Goal: Task Accomplishment & Management: Manage account settings

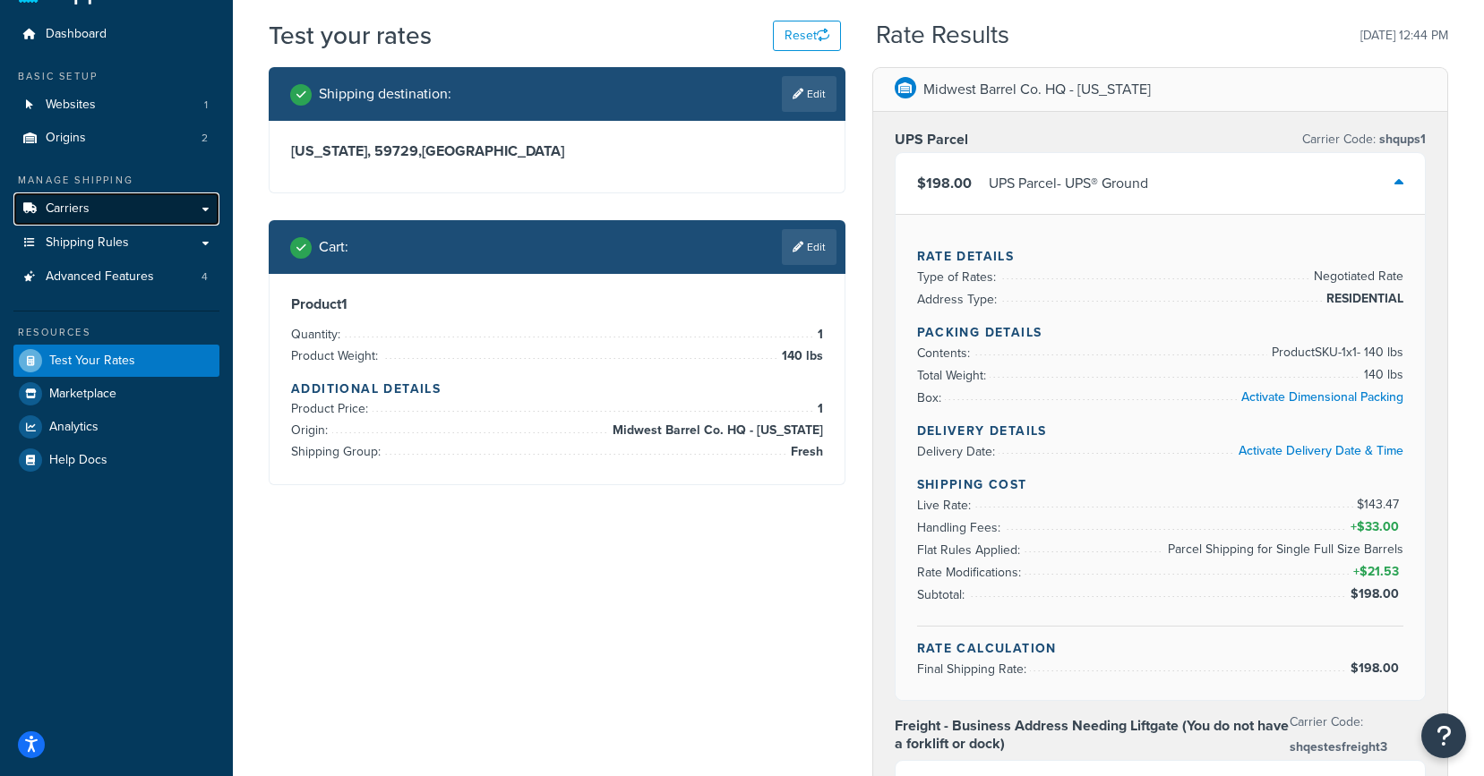
click at [107, 207] on link "Carriers" at bounding box center [116, 209] width 206 height 33
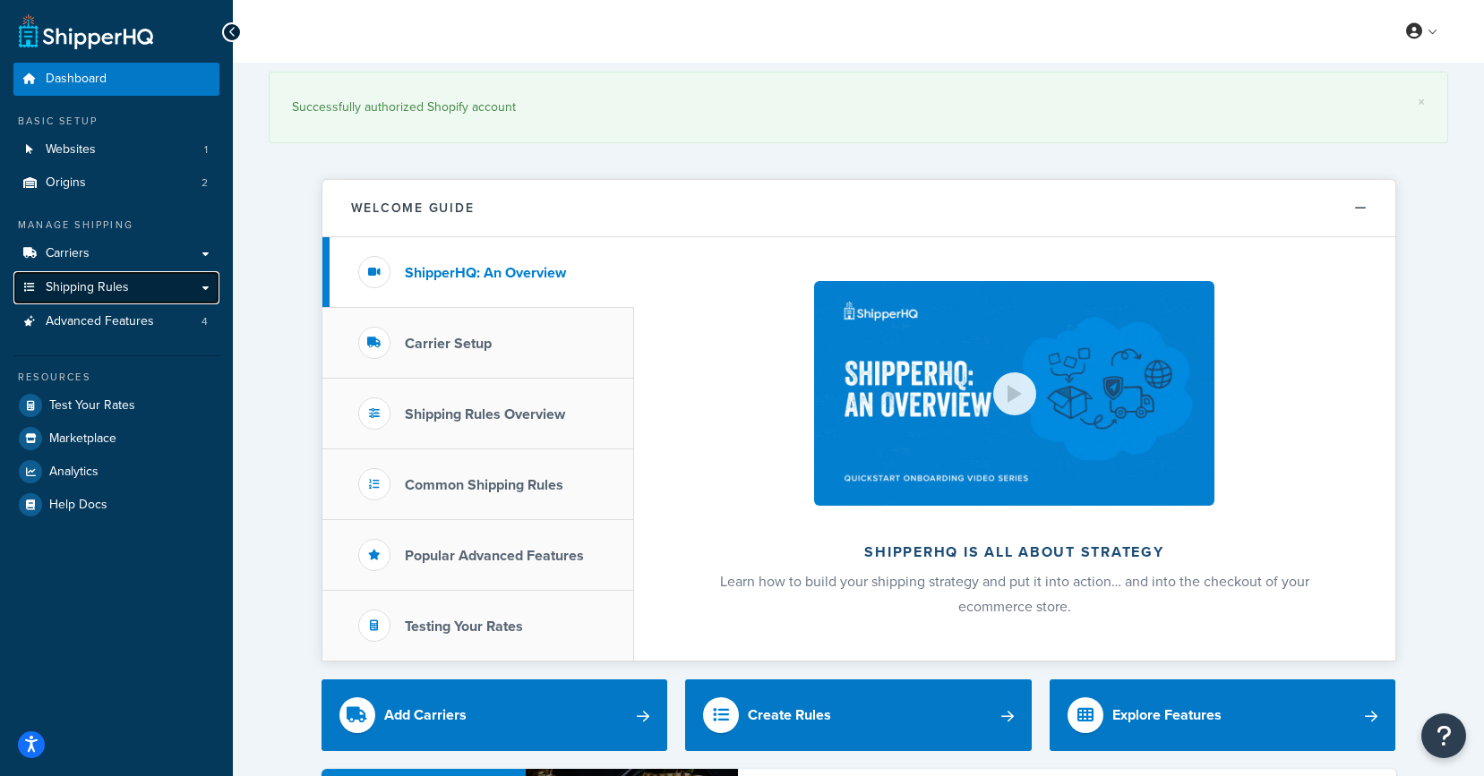
click at [114, 295] on span "Shipping Rules" at bounding box center [87, 287] width 83 height 15
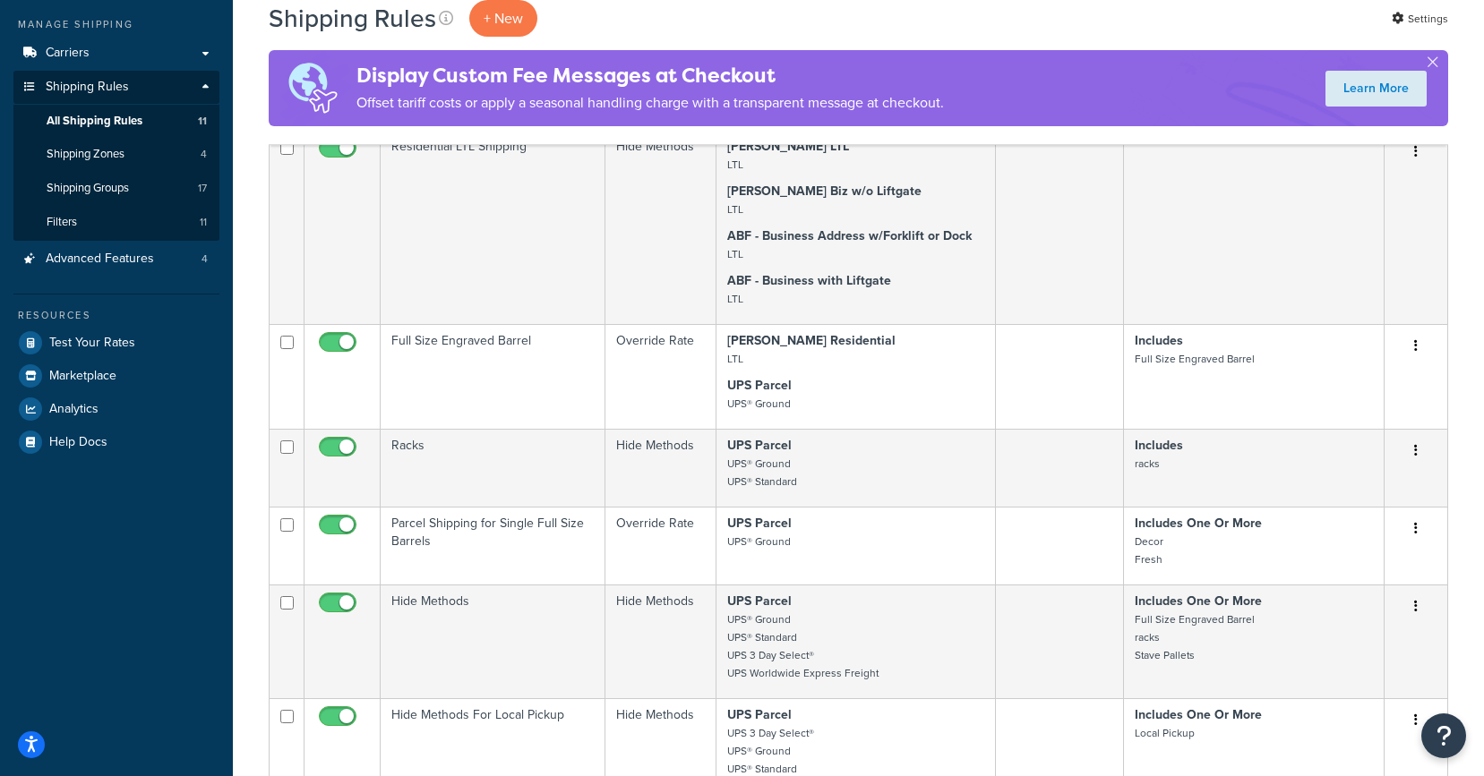
scroll to position [196, 0]
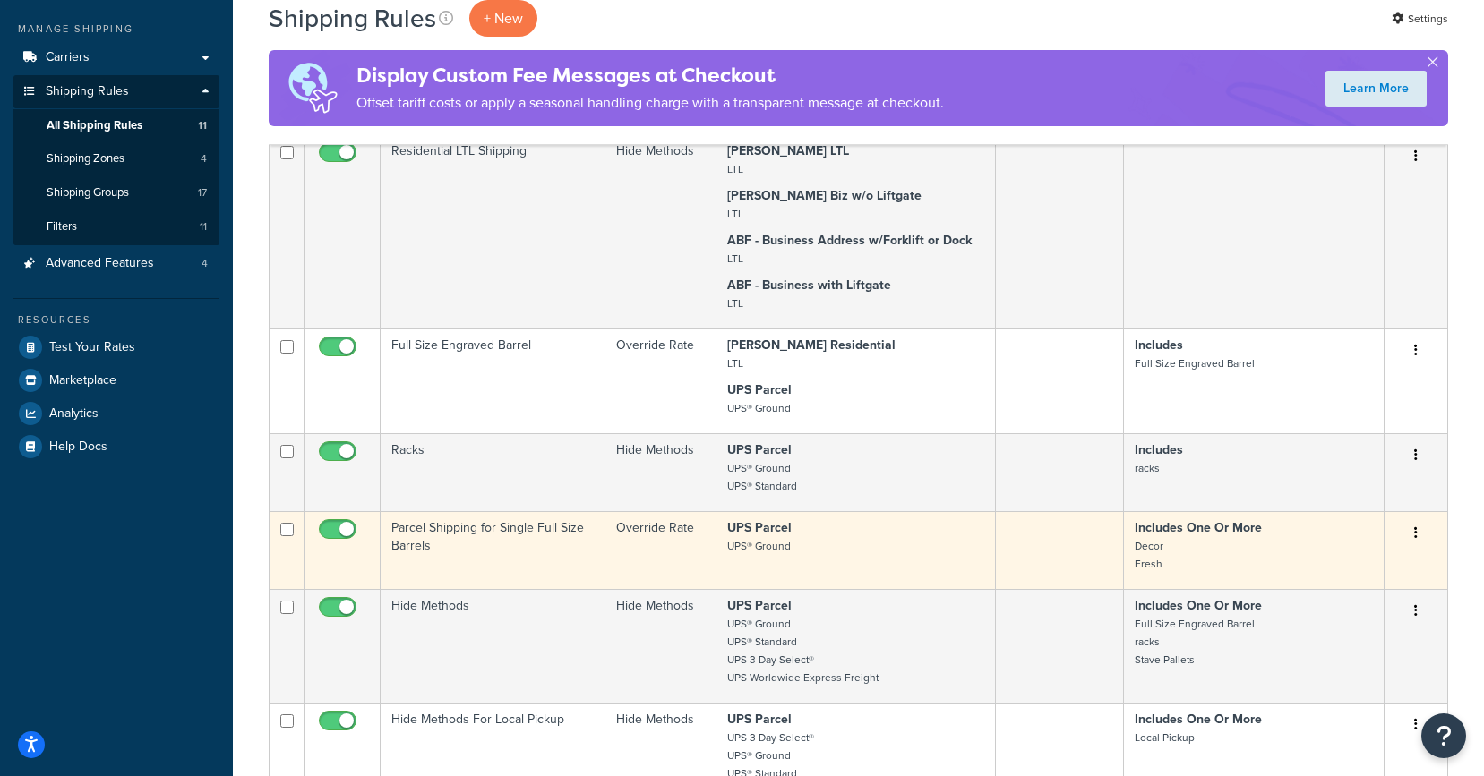
click at [487, 560] on td "Parcel Shipping for Single Full Size Barrels" at bounding box center [493, 550] width 225 height 78
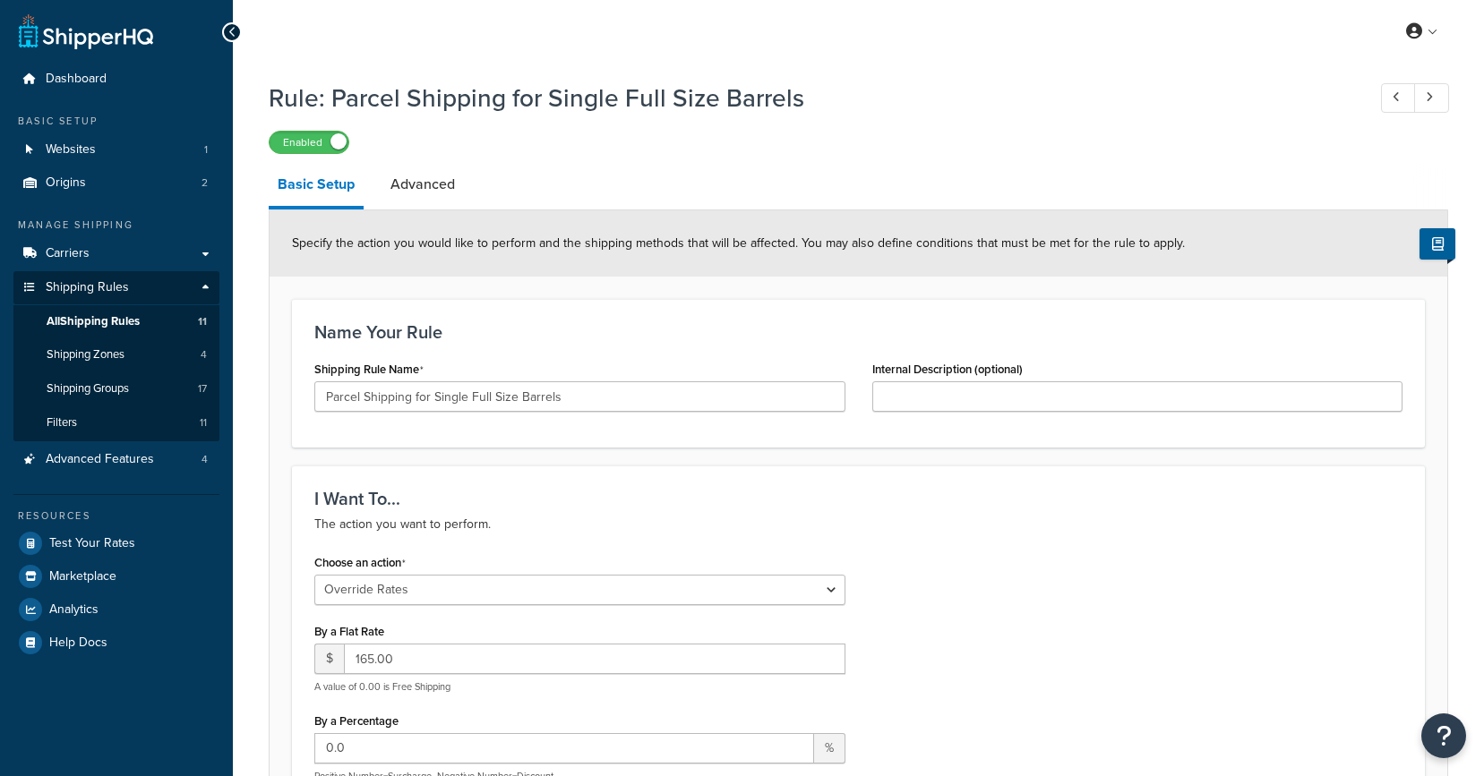
select select "OVERRIDE"
select select "ITEM"
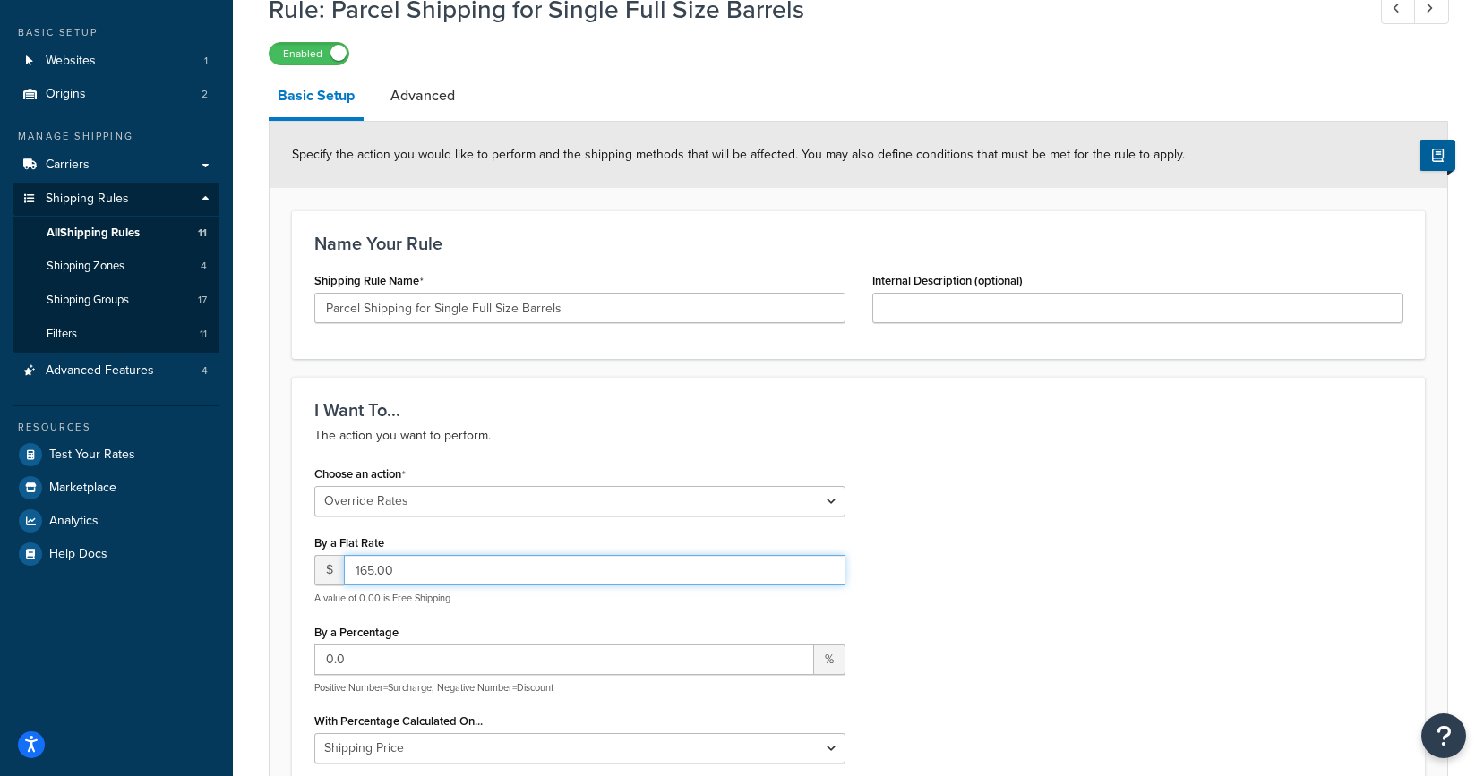
click at [370, 574] on input "165.00" at bounding box center [594, 570] width 501 height 30
type input "195.00"
click at [962, 612] on div "Choose an action Choose an action Override Rates Surcharge or discount rates Hi…" at bounding box center [858, 713] width 1115 height 505
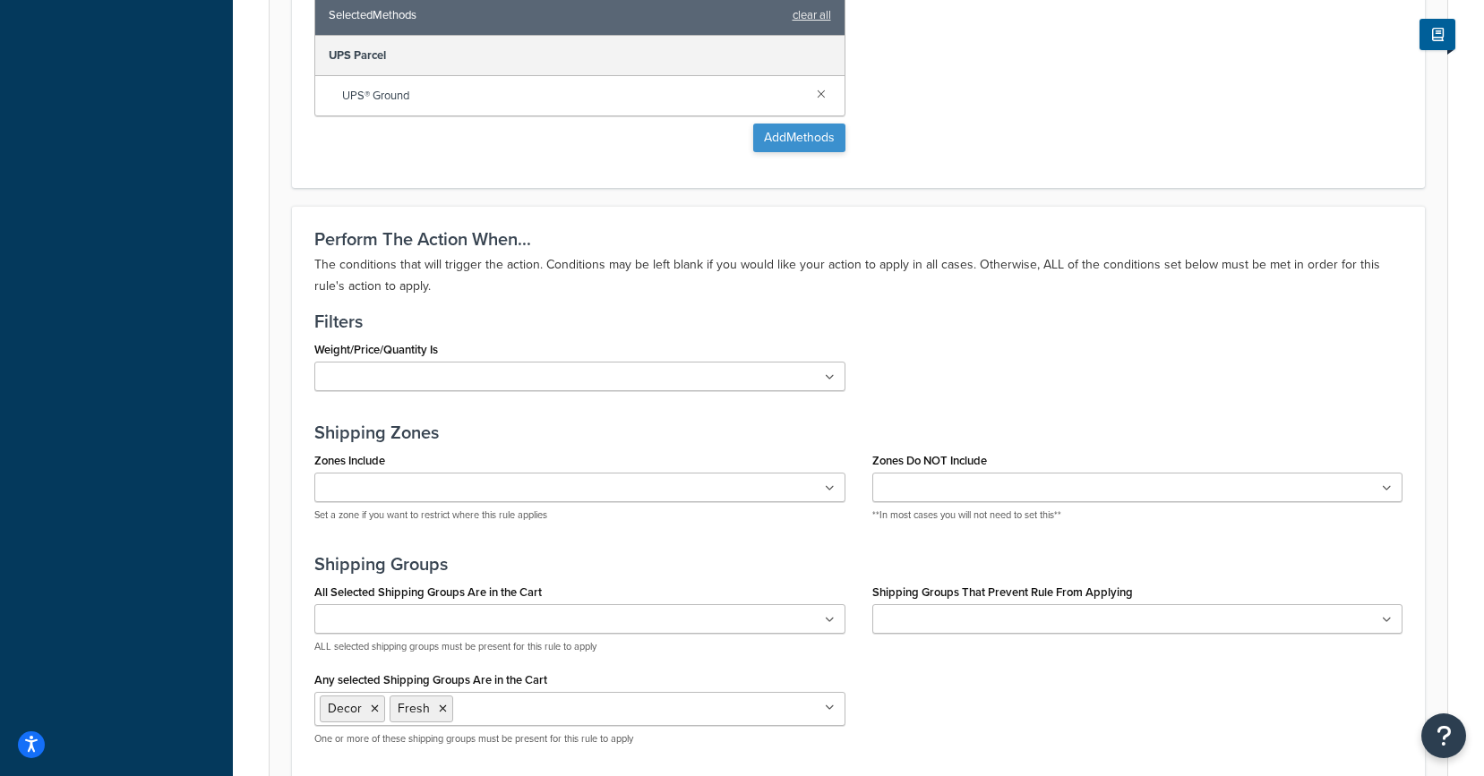
scroll to position [1399, 0]
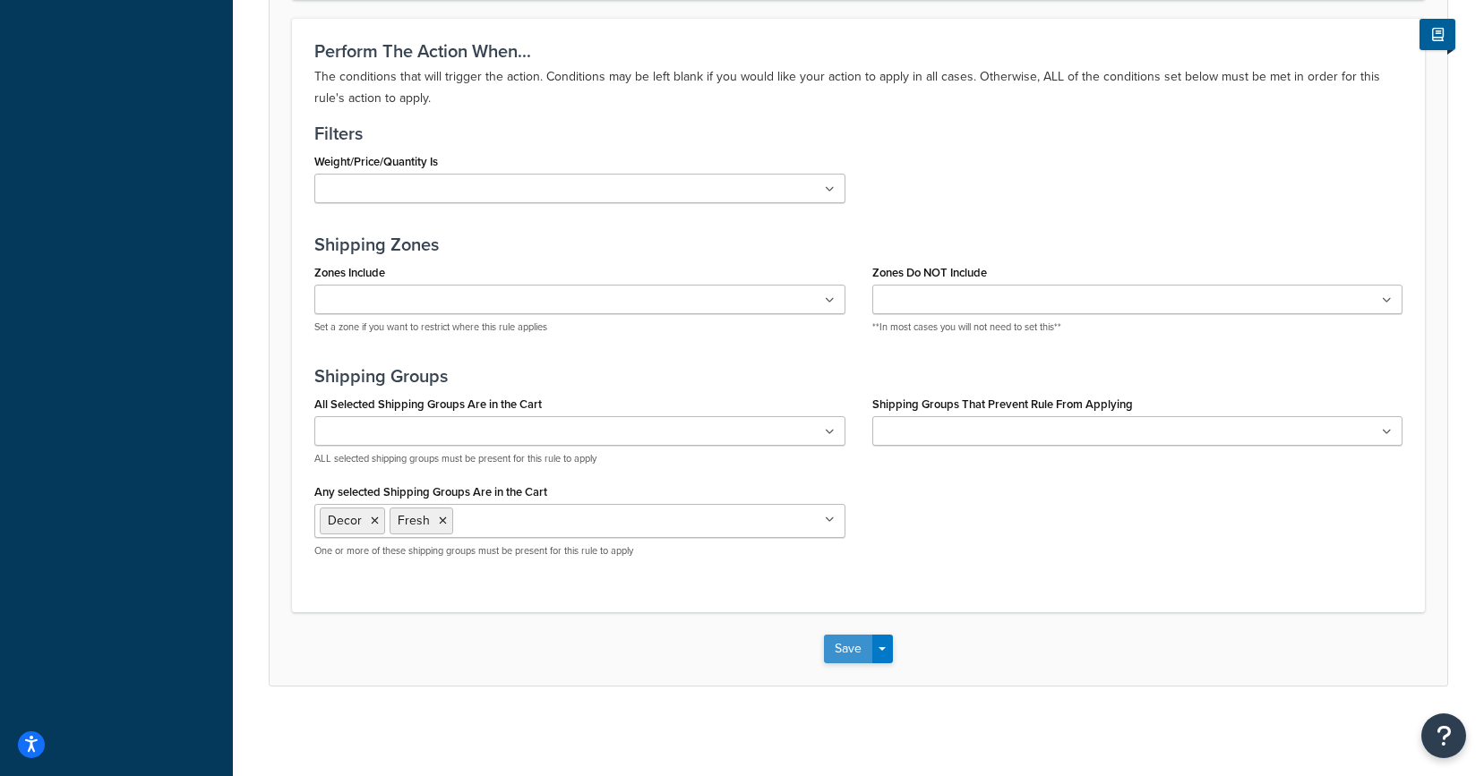
click at [852, 655] on button "Save" at bounding box center [848, 649] width 48 height 29
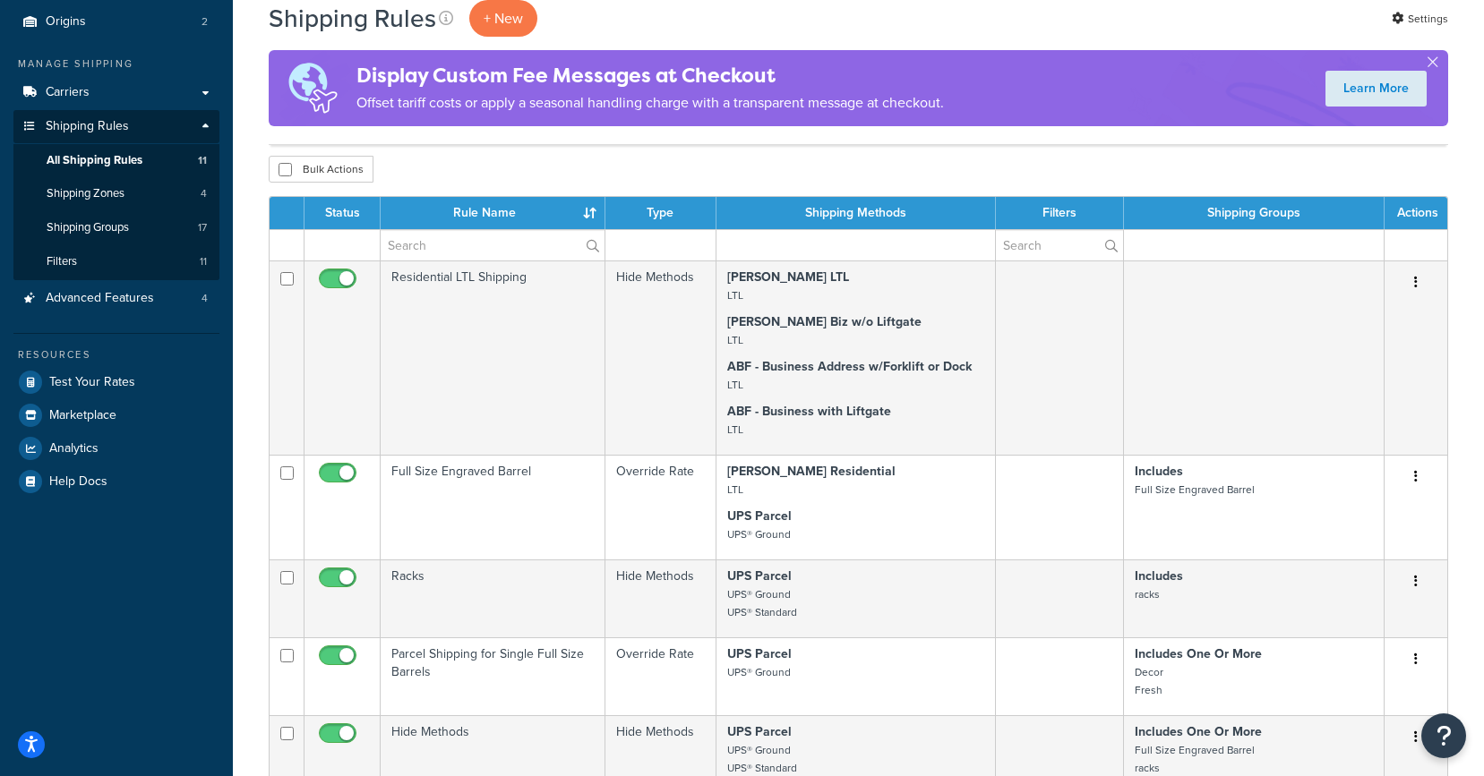
scroll to position [254, 0]
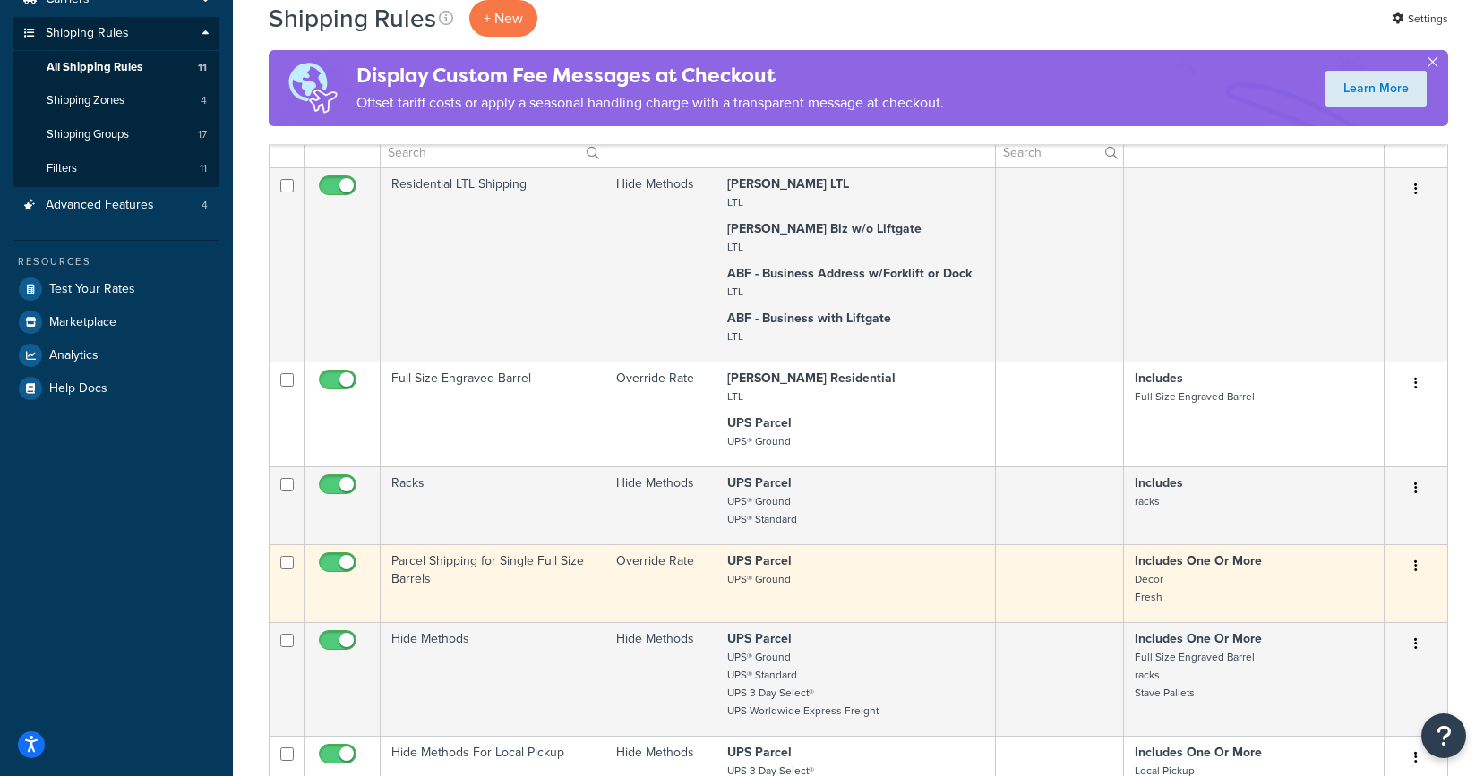
click at [557, 600] on td "Parcel Shipping for Single Full Size Barrels" at bounding box center [493, 583] width 225 height 78
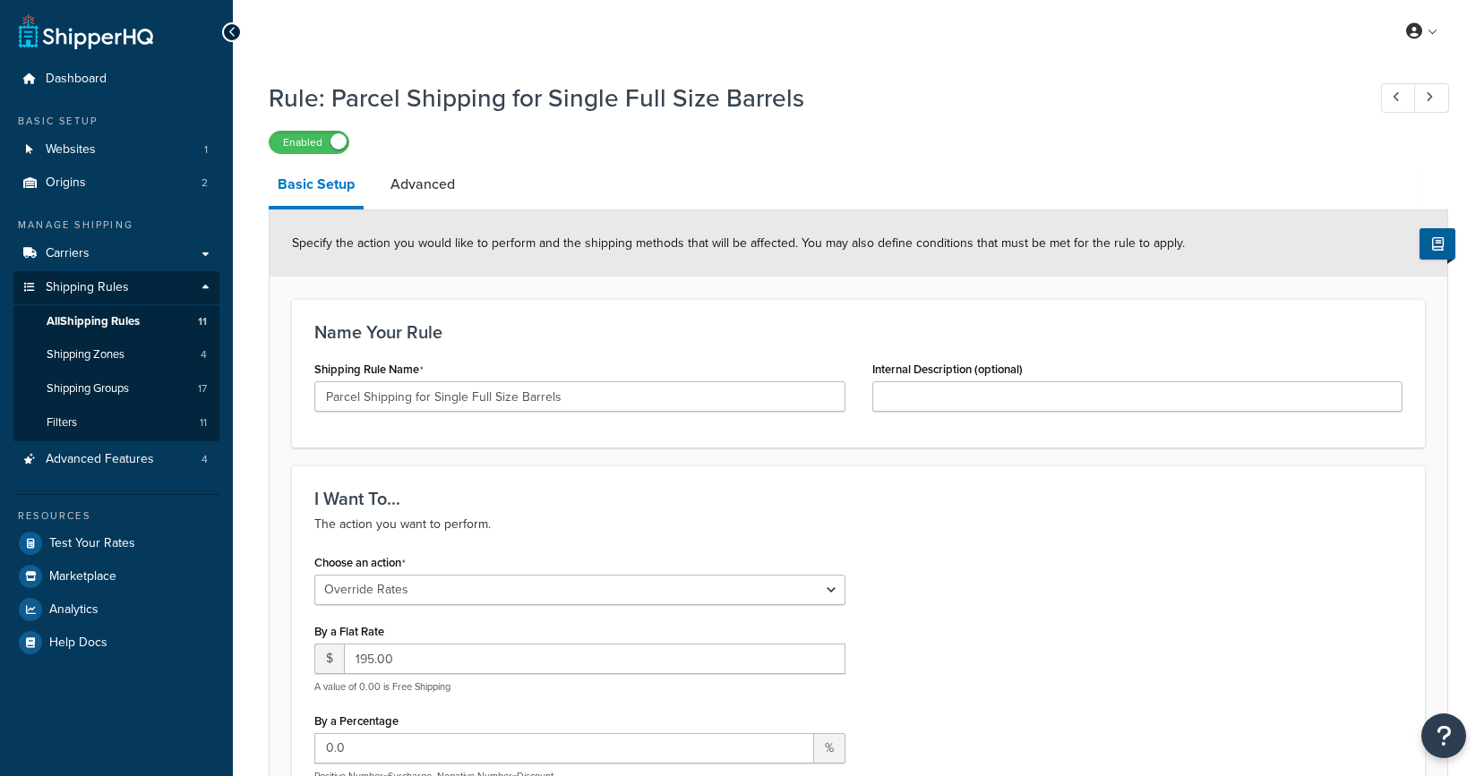
select select "OVERRIDE"
select select "ITEM"
